Goal: Transaction & Acquisition: Purchase product/service

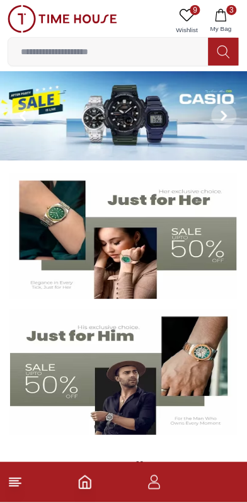
click at [197, 14] on span "9" at bounding box center [195, 10] width 10 height 10
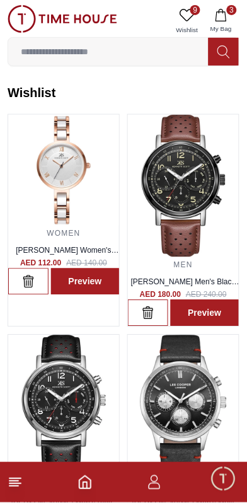
click at [225, 16] on icon "button" at bounding box center [221, 15] width 13 height 13
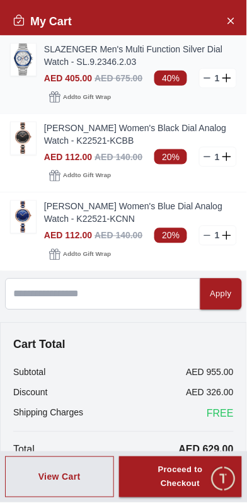
click at [205, 78] on line at bounding box center [208, 78] width 6 height 0
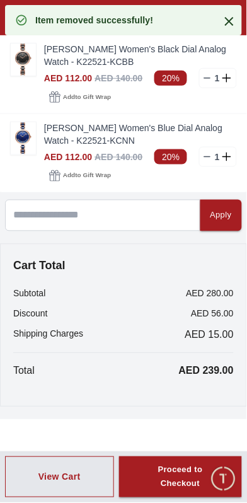
click at [226, 20] on icon at bounding box center [229, 21] width 15 height 15
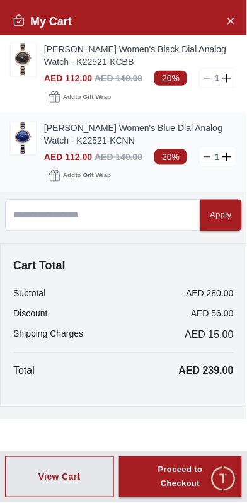
click at [31, 147] on img at bounding box center [23, 138] width 25 height 32
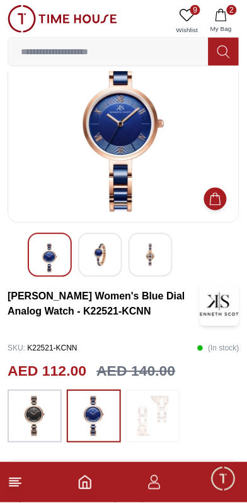
scroll to position [43, 0]
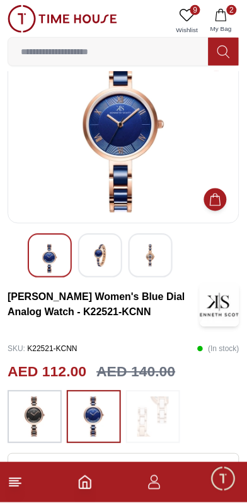
click at [109, 252] on img at bounding box center [100, 255] width 23 height 23
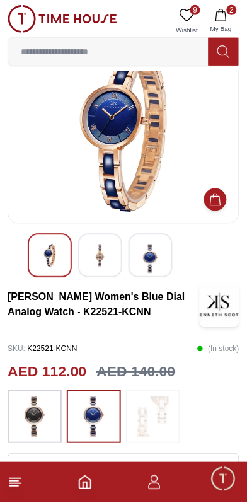
click at [154, 255] on img at bounding box center [150, 258] width 23 height 29
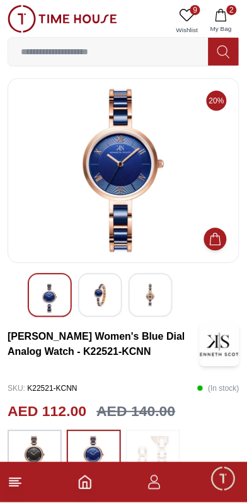
scroll to position [3, 0]
